Goal: Task Accomplishment & Management: Complete application form

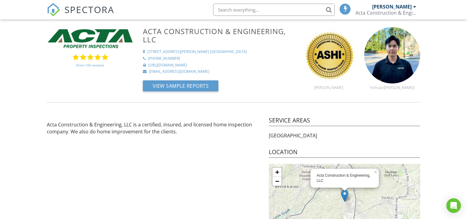
click at [83, 61] on link "(From 109 reviews)" at bounding box center [90, 65] width 28 height 10
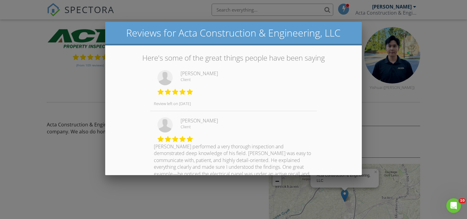
click at [179, 73] on div at bounding box center [167, 79] width 26 height 18
click at [181, 73] on div "Zhicheng Jin Client Review left on 08/23/25" at bounding box center [233, 90] width 166 height 41
drag, startPoint x: 182, startPoint y: 73, endPoint x: 224, endPoint y: 75, distance: 42.0
click at [224, 75] on div "Zhicheng Jin" at bounding box center [247, 73] width 133 height 7
copy div "Zhicheng Jin"
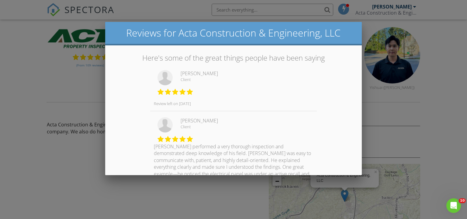
click at [236, 20] on div at bounding box center [233, 106] width 467 height 273
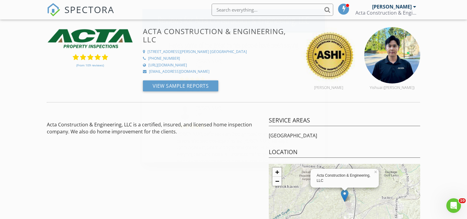
click at [239, 10] on input "text" at bounding box center [273, 10] width 122 height 12
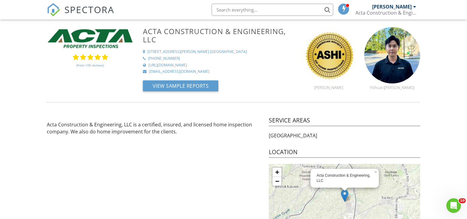
paste input "Zhicheng Jin"
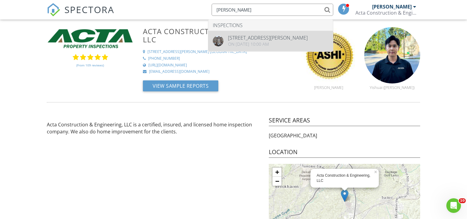
type input "Zhicheng Jin"
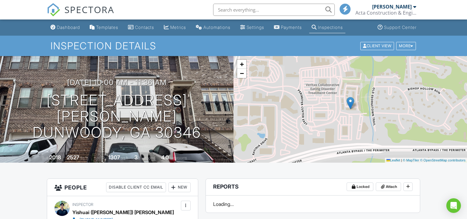
scroll to position [131, 0]
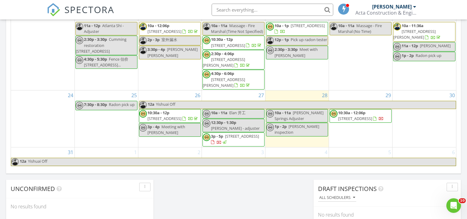
scroll to position [394, 0]
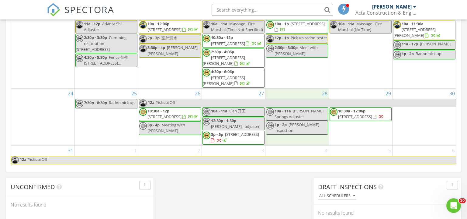
click at [300, 135] on td "28 10a - 11a Holly Springs Adjuster 1p - 2p Rita inspection" at bounding box center [298, 116] width 64 height 57
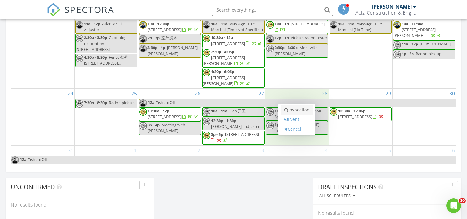
click at [298, 112] on link "Inspection" at bounding box center [296, 110] width 31 height 10
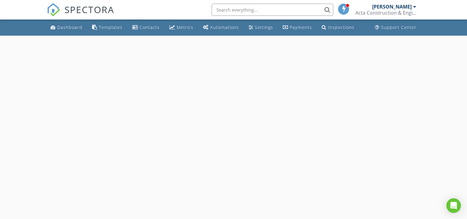
select select "7"
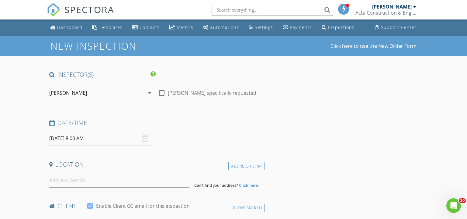
click at [107, 144] on input "[DATE] 8:00 AM" at bounding box center [101, 138] width 104 height 15
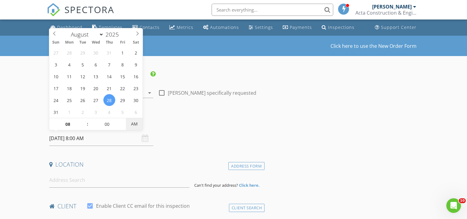
type input "[DATE] 8:00 PM"
click at [133, 123] on span "AM" at bounding box center [134, 124] width 17 height 12
type input "09"
type input "08/28/2025 9:00 PM"
click at [85, 122] on span at bounding box center [84, 121] width 4 height 6
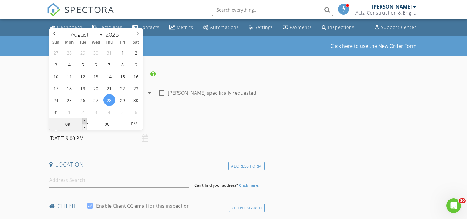
type input "10"
type input "08/28/2025 10:00 PM"
click at [85, 122] on span at bounding box center [84, 121] width 4 height 6
type input "11"
type input "08/28/2025 11:00 PM"
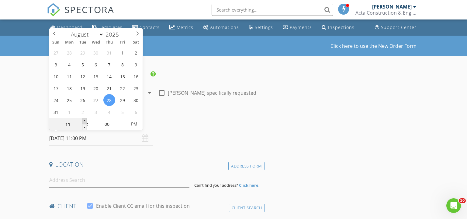
click at [85, 122] on span at bounding box center [84, 121] width 4 height 6
type input "12"
type input "08/28/2025 12:00 AM"
click at [85, 122] on span at bounding box center [84, 121] width 4 height 6
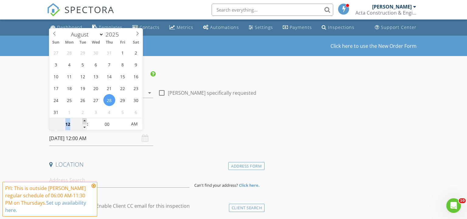
type input "01"
type input "[DATE] 1:00 AM"
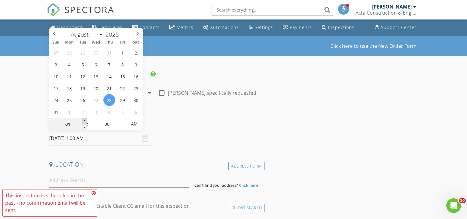
click at [85, 122] on span at bounding box center [84, 121] width 4 height 6
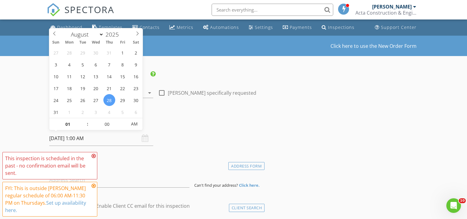
click at [249, 127] on div "Date/Time" at bounding box center [156, 125] width 218 height 12
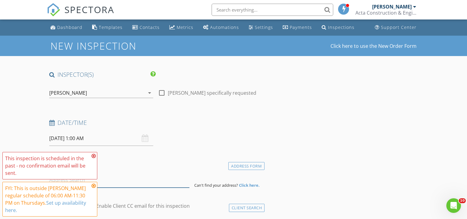
click at [154, 181] on input at bounding box center [119, 179] width 141 height 15
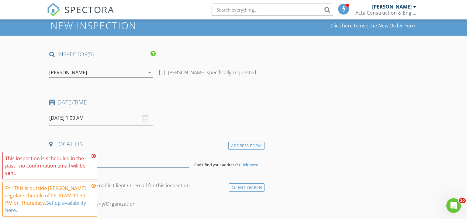
scroll to position [99, 0]
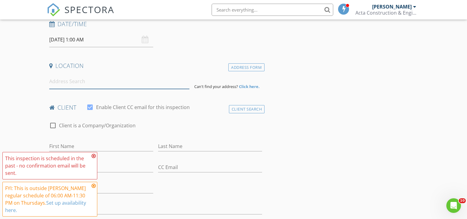
click at [83, 84] on input at bounding box center [119, 81] width 141 height 15
paste input "904 Stream Valley Trail, Alpharetta"
type input "904 Stream Valley Trail, Alpharetta, GA, USA"
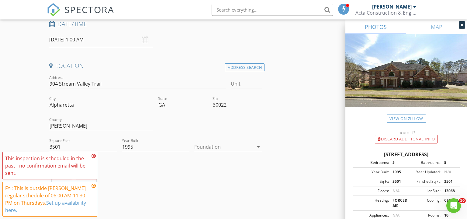
click at [253, 181] on div "Michael Cui 4.0 miles (10 minutes)" at bounding box center [156, 188] width 218 height 50
click at [231, 144] on div at bounding box center [223, 147] width 59 height 10
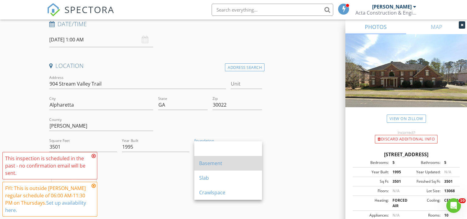
click at [227, 167] on div "Basement" at bounding box center [228, 163] width 58 height 15
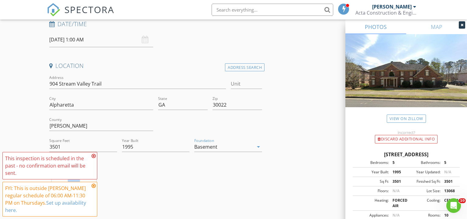
drag, startPoint x: 283, startPoint y: 182, endPoint x: 101, endPoint y: 162, distance: 183.7
click at [92, 156] on icon at bounding box center [94, 155] width 4 height 5
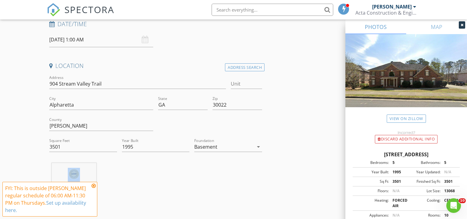
click at [95, 185] on icon at bounding box center [94, 185] width 4 height 5
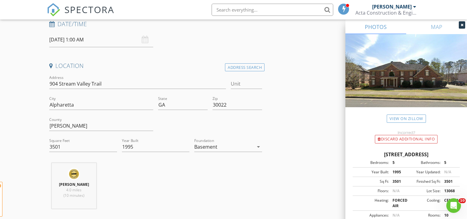
click at [127, 182] on div "Michael Cui 4.0 miles (10 minutes)" at bounding box center [156, 188] width 218 height 50
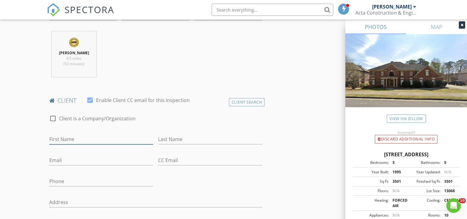
click at [115, 135] on input "First Name" at bounding box center [101, 139] width 104 height 10
type input "[PERSON_NAME]"
click at [251, 98] on div "Client Search" at bounding box center [247, 102] width 36 height 8
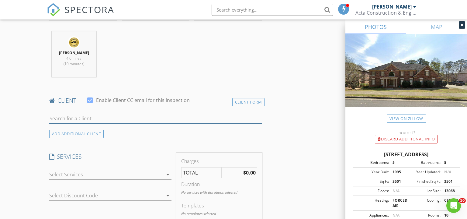
click at [123, 119] on input "text" at bounding box center [155, 118] width 213 height 10
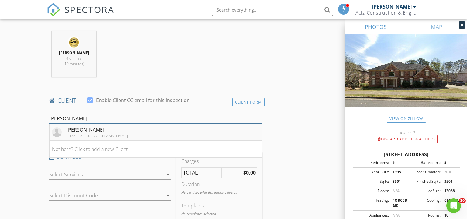
type input "rita"
click at [115, 136] on li "Rita Wang ritaw0522@gmail.com" at bounding box center [156, 131] width 213 height 17
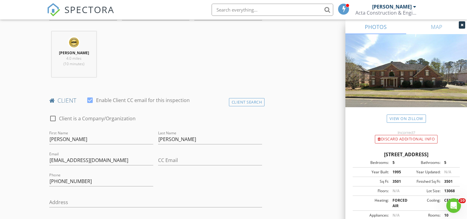
click at [209, 75] on div "Michael Cui 4.0 miles (10 minutes)" at bounding box center [156, 56] width 218 height 50
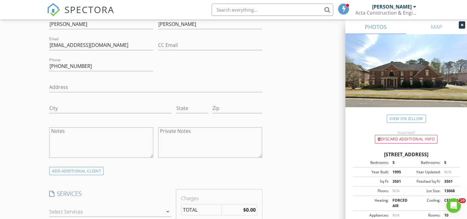
scroll to position [427, 0]
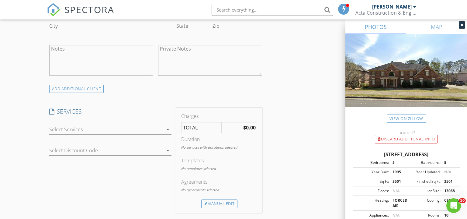
click at [102, 125] on div at bounding box center [106, 129] width 114 height 10
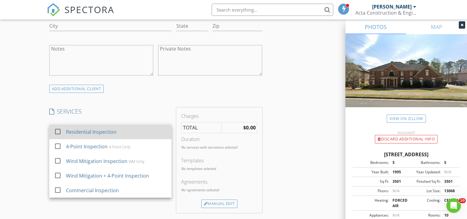
click at [92, 131] on div "Residential Inspection" at bounding box center [91, 131] width 50 height 7
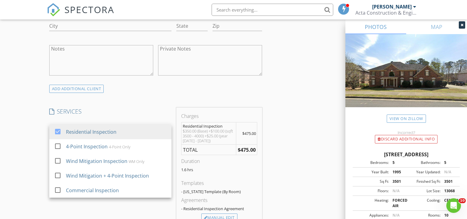
click at [265, 100] on div "INSPECTOR(S) check_box Michael Cui PRIMARY check_box_outline_blank Yishuai (Sea…" at bounding box center [234, 157] width 374 height 1027
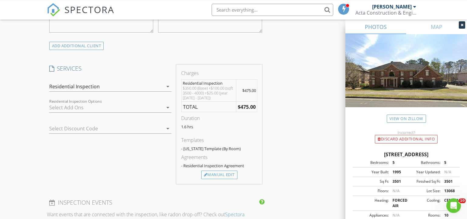
scroll to position [493, 0]
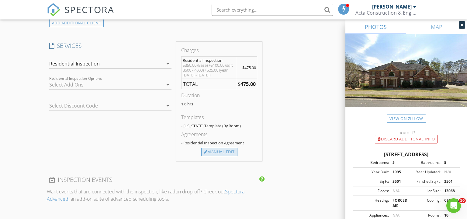
click at [226, 150] on div "Manual Edit" at bounding box center [219, 152] width 36 height 9
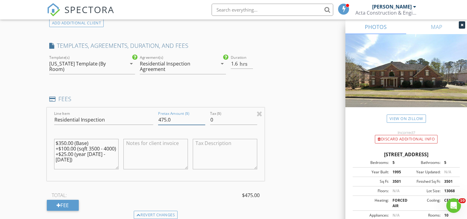
click at [180, 116] on input "475.0" at bounding box center [181, 120] width 47 height 10
drag, startPoint x: 179, startPoint y: 116, endPoint x: 118, endPoint y: 123, distance: 60.5
click at [158, 121] on input "475.0" at bounding box center [181, 120] width 47 height 10
type input "500"
click at [76, 207] on div "Fee" at bounding box center [63, 205] width 32 height 11
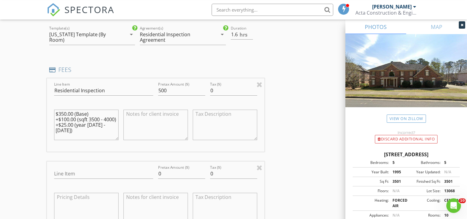
scroll to position [558, 0]
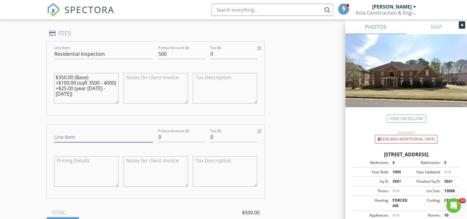
click at [103, 136] on input "Line Item" at bounding box center [103, 137] width 99 height 10
type input "D"
type input "Discount"
type input "-100"
click at [142, 117] on div "Line Item Residential Inspection Pretax Amount ($) 500 Tax ($) 0 $350.00 (Base)…" at bounding box center [156, 135] width 218 height 186
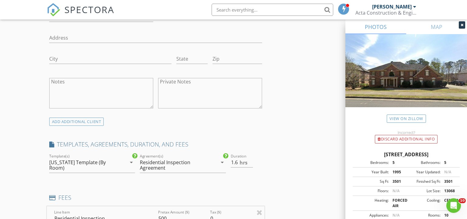
scroll to position [493, 0]
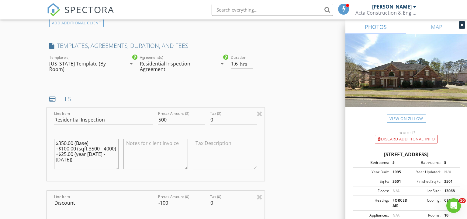
click at [246, 95] on h4 "FEES" at bounding box center [155, 99] width 213 height 8
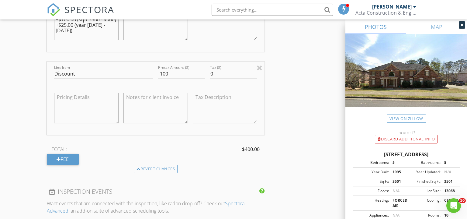
scroll to position [624, 0]
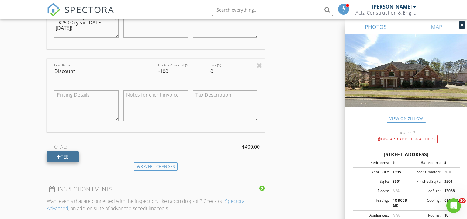
click at [69, 158] on div "Fee" at bounding box center [63, 156] width 32 height 11
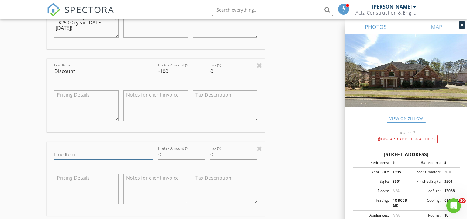
click at [74, 152] on input "Line Item" at bounding box center [103, 154] width 99 height 10
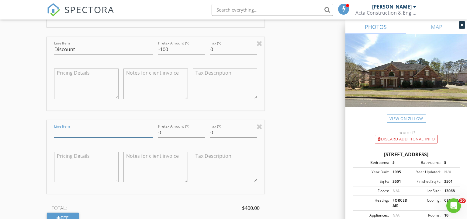
scroll to position [657, 0]
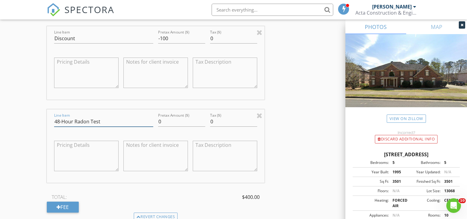
type input "48-Hour Radon Test"
click at [118, 192] on div "TOTAL: $600.00" at bounding box center [156, 196] width 218 height 9
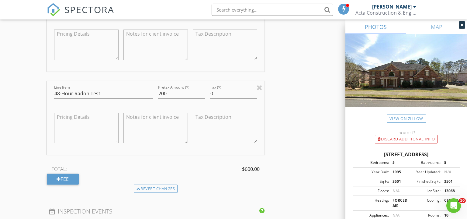
scroll to position [687, 0]
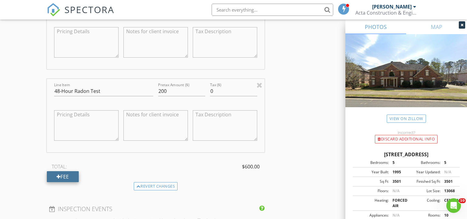
click at [64, 175] on div "Fee" at bounding box center [63, 176] width 32 height 11
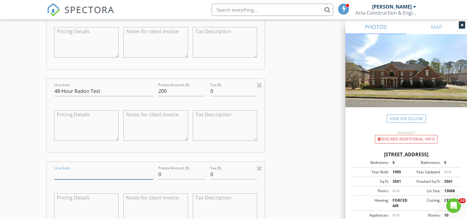
click at [79, 174] on input "Line Item" at bounding box center [103, 174] width 99 height 10
drag, startPoint x: 161, startPoint y: 90, endPoint x: 135, endPoint y: 95, distance: 25.8
click at [158, 90] on input "200" at bounding box center [181, 91] width 47 height 10
type input "150"
click at [95, 175] on input "Line Item" at bounding box center [103, 174] width 99 height 10
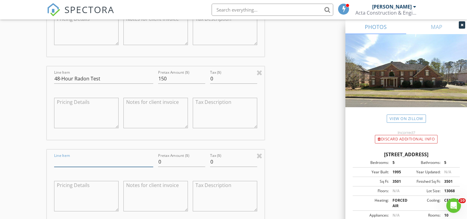
scroll to position [720, 0]
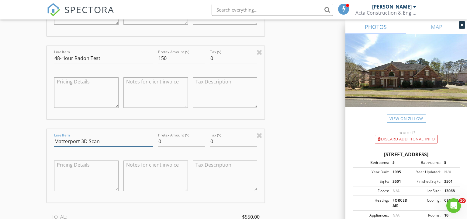
type input "Matterport 3D Scan"
drag, startPoint x: 173, startPoint y: 140, endPoint x: 160, endPoint y: 140, distance: 12.8
click at [160, 140] on input "0" at bounding box center [181, 141] width 47 height 10
type input "150"
click at [191, 122] on div "Line Item Residential Inspection Pretax Amount ($) 500 Tax ($) 0 $350.00 (Base)…" at bounding box center [156, 56] width 218 height 352
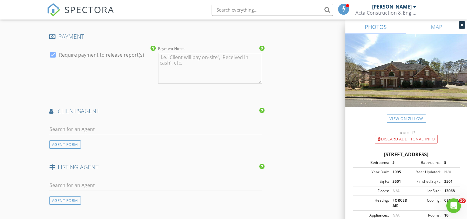
scroll to position [985, 0]
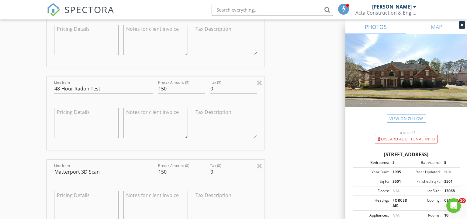
click at [288, 90] on div "INSPECTOR(S) check_box Michael Cui PRIMARY check_box_outline_blank Yishuai (Sea…" at bounding box center [234, 48] width 374 height 1334
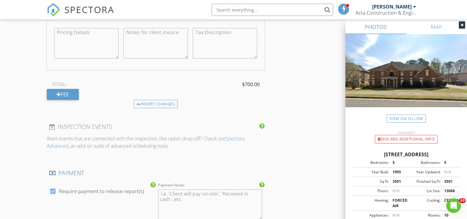
scroll to position [770, 0]
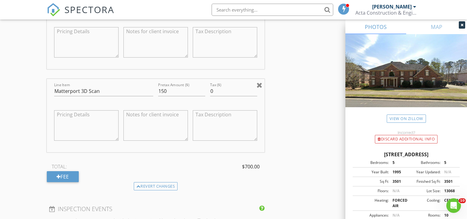
click at [262, 83] on div at bounding box center [260, 84] width 6 height 7
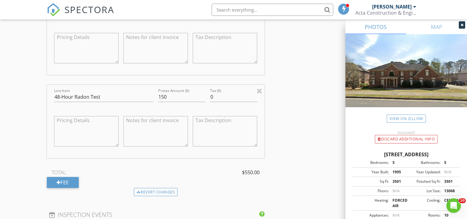
scroll to position [672, 0]
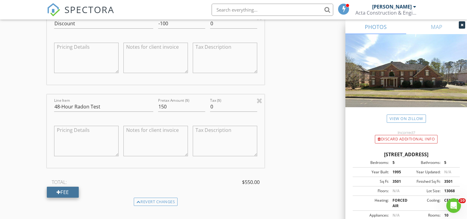
click at [74, 189] on div "Fee" at bounding box center [63, 191] width 32 height 11
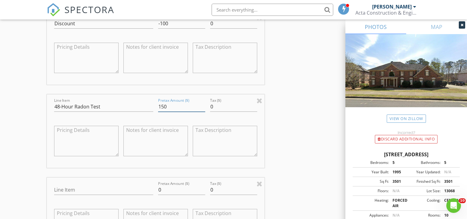
drag, startPoint x: 173, startPoint y: 104, endPoint x: 147, endPoint y: 108, distance: 26.4
click at [158, 108] on input "150" at bounding box center [181, 107] width 47 height 10
type input "200"
click at [84, 186] on input "Line Item" at bounding box center [103, 190] width 99 height 10
type input "Discount"
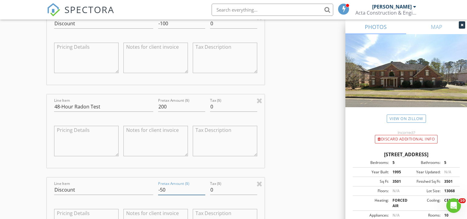
type input "-50"
click at [185, 163] on div at bounding box center [155, 164] width 64 height 4
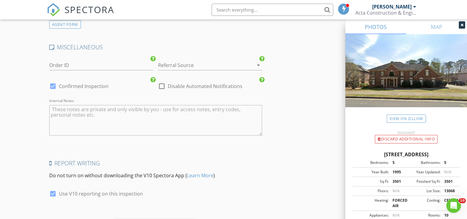
scroll to position [1197, 0]
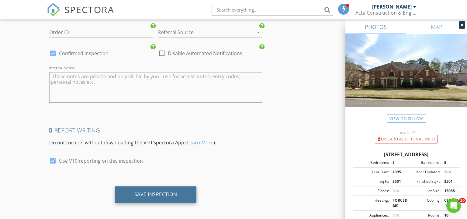
click at [167, 186] on div "Save Inspection" at bounding box center [156, 194] width 82 height 16
